Goal: Check status: Check status

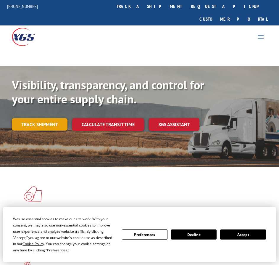
click at [40, 118] on link "Track shipment" at bounding box center [40, 124] width 56 height 12
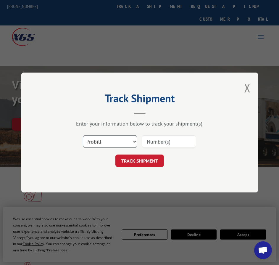
click at [113, 142] on select "Select category... Probill BOL PO" at bounding box center [110, 141] width 55 height 12
select select "bol"
click at [83, 135] on select "Select category... Probill BOL PO" at bounding box center [110, 141] width 55 height 12
click at [152, 142] on input at bounding box center [169, 141] width 55 height 12
paste input "5146754"
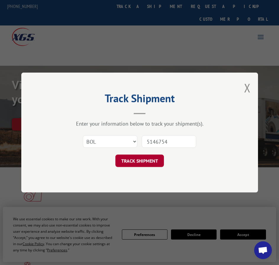
type input "5146754"
click at [154, 160] on button "TRACK SHIPMENT" at bounding box center [140, 161] width 49 height 12
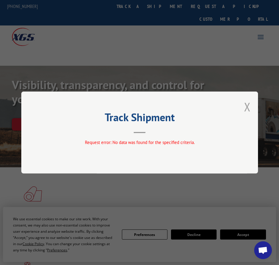
click at [248, 106] on button "Close modal" at bounding box center [247, 107] width 7 height 16
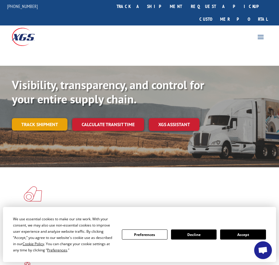
click at [43, 118] on link "Track shipment" at bounding box center [40, 124] width 56 height 12
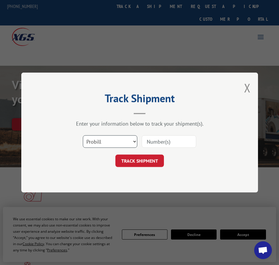
click at [103, 141] on select "Select category... Probill BOL PO" at bounding box center [110, 141] width 55 height 12
click at [95, 145] on select "Select category... Probill BOL PO" at bounding box center [110, 141] width 55 height 12
drag, startPoint x: 147, startPoint y: 135, endPoint x: 148, endPoint y: 138, distance: 3.7
click at [148, 137] on div at bounding box center [169, 142] width 55 height 14
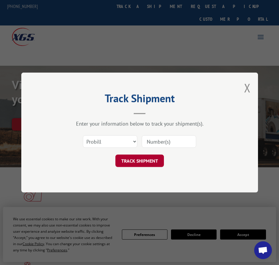
click at [146, 160] on button "TRACK SHIPMENT" at bounding box center [140, 161] width 49 height 12
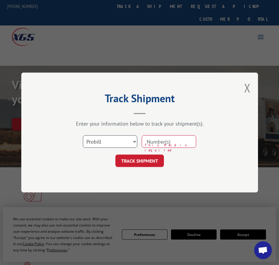
click at [90, 140] on select "Select category... Probill BOL PO" at bounding box center [110, 141] width 55 height 12
select select "bol"
click at [83, 135] on select "Select category... Probill BOL PO" at bounding box center [110, 141] width 55 height 12
click at [149, 141] on input at bounding box center [169, 141] width 55 height 12
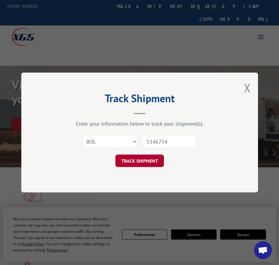
type input "5146754"
click at [148, 156] on button "TRACK SHIPMENT" at bounding box center [140, 161] width 49 height 12
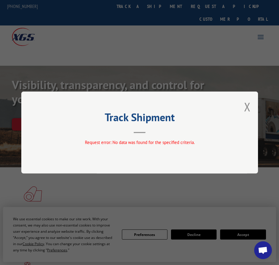
click at [250, 105] on button "Close modal" at bounding box center [247, 107] width 7 height 16
